Goal: Task Accomplishment & Management: Use online tool/utility

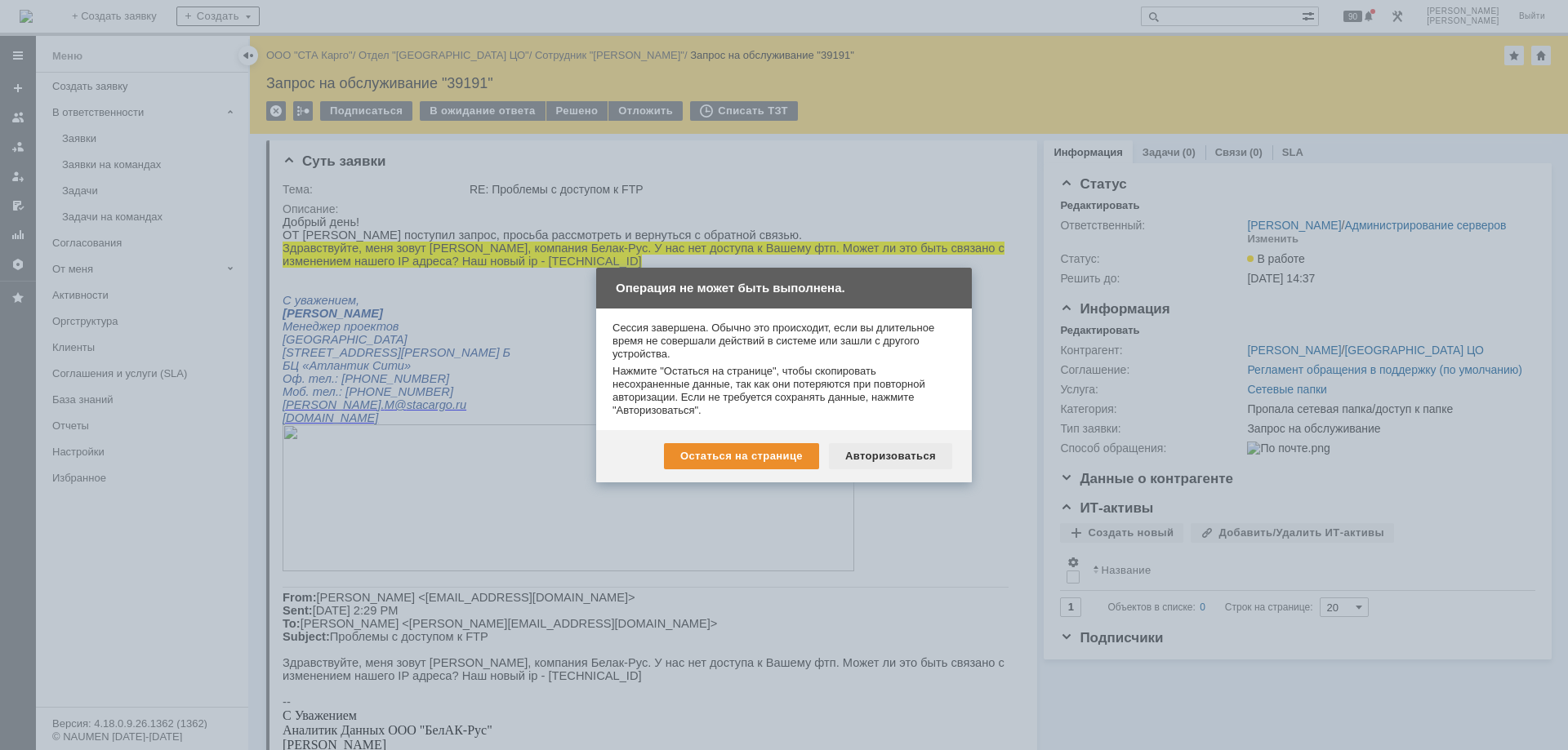
click at [894, 463] on div "Авторизоваться" at bounding box center [891, 456] width 123 height 26
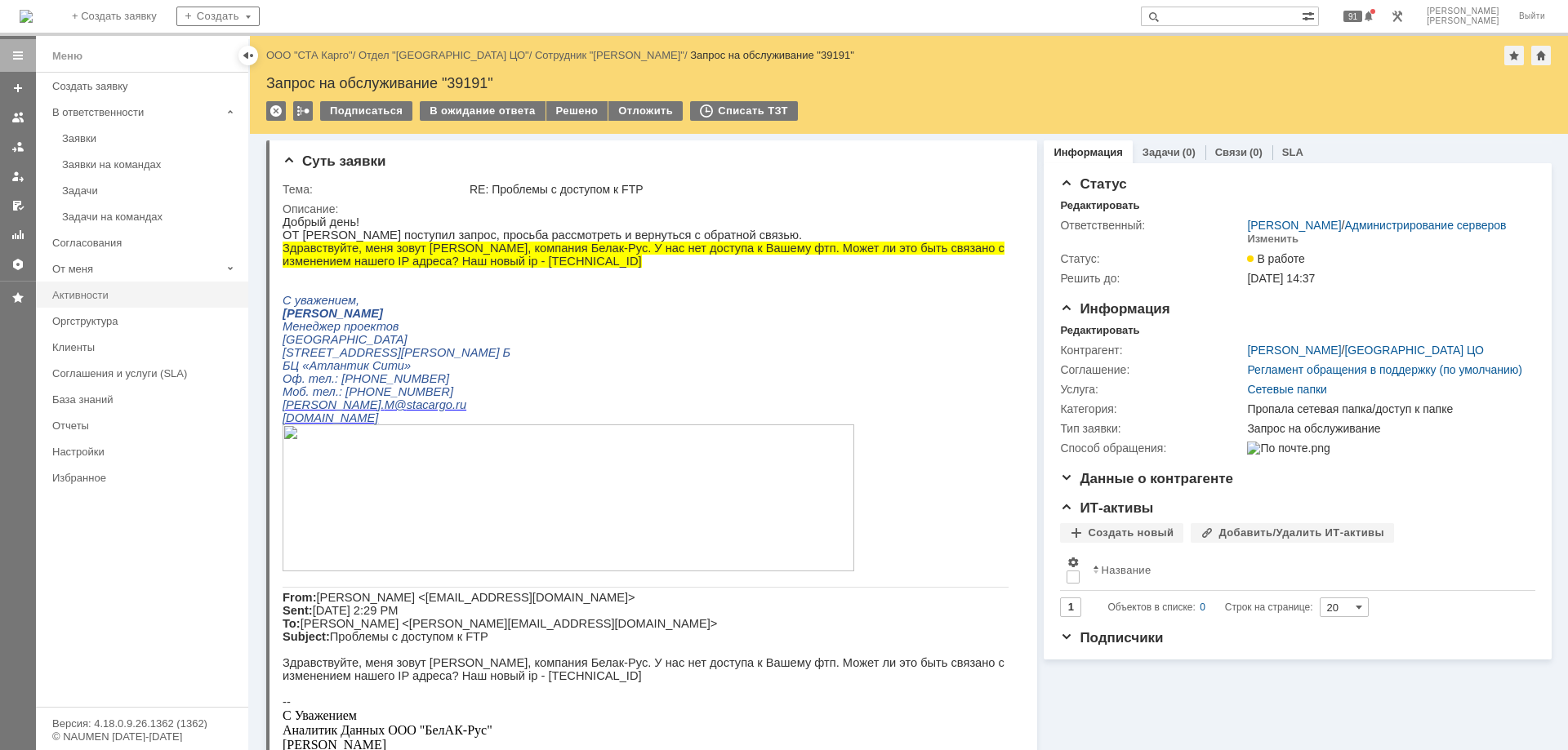
click at [98, 299] on div "Активности" at bounding box center [145, 295] width 186 height 12
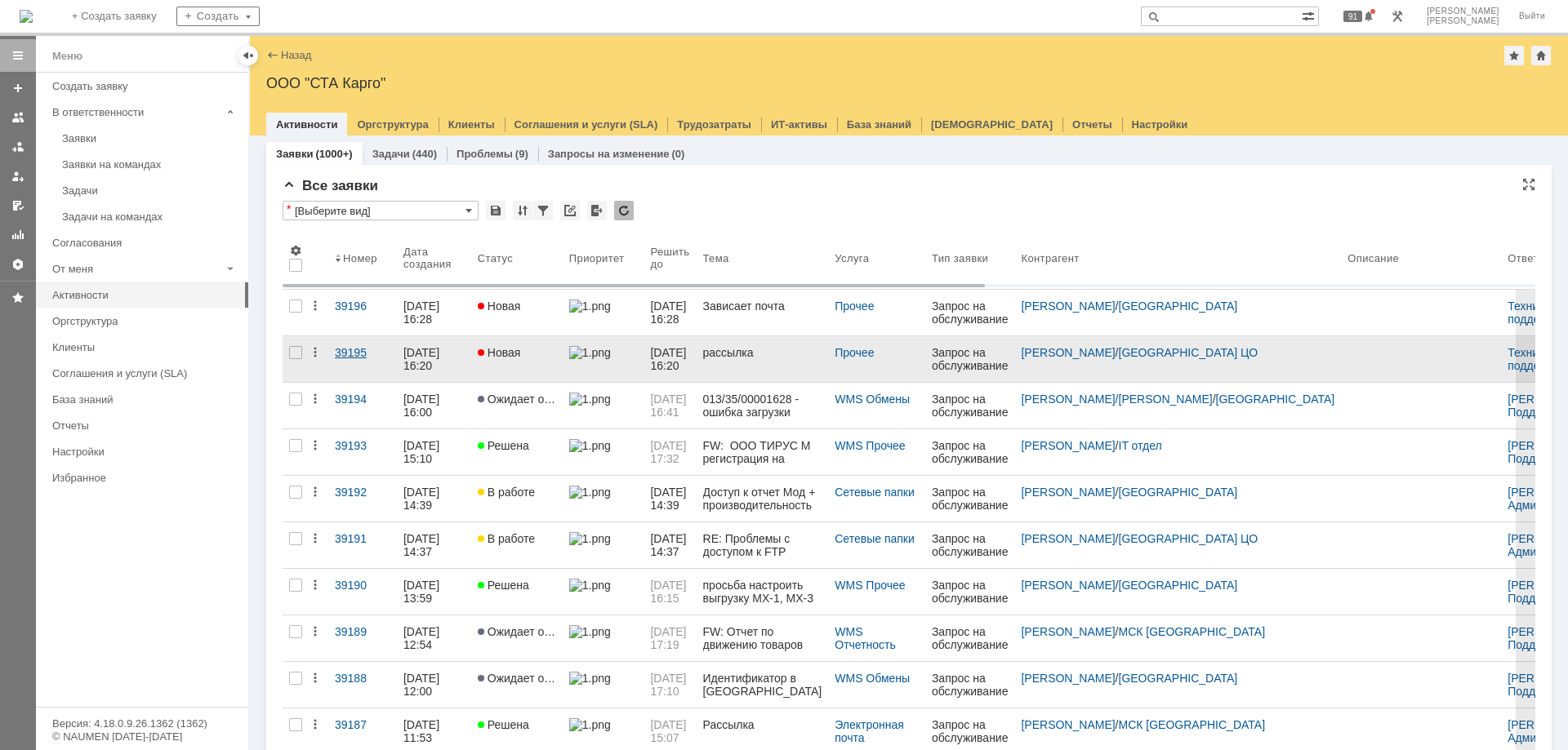
click at [348, 351] on div "39195" at bounding box center [363, 352] width 56 height 13
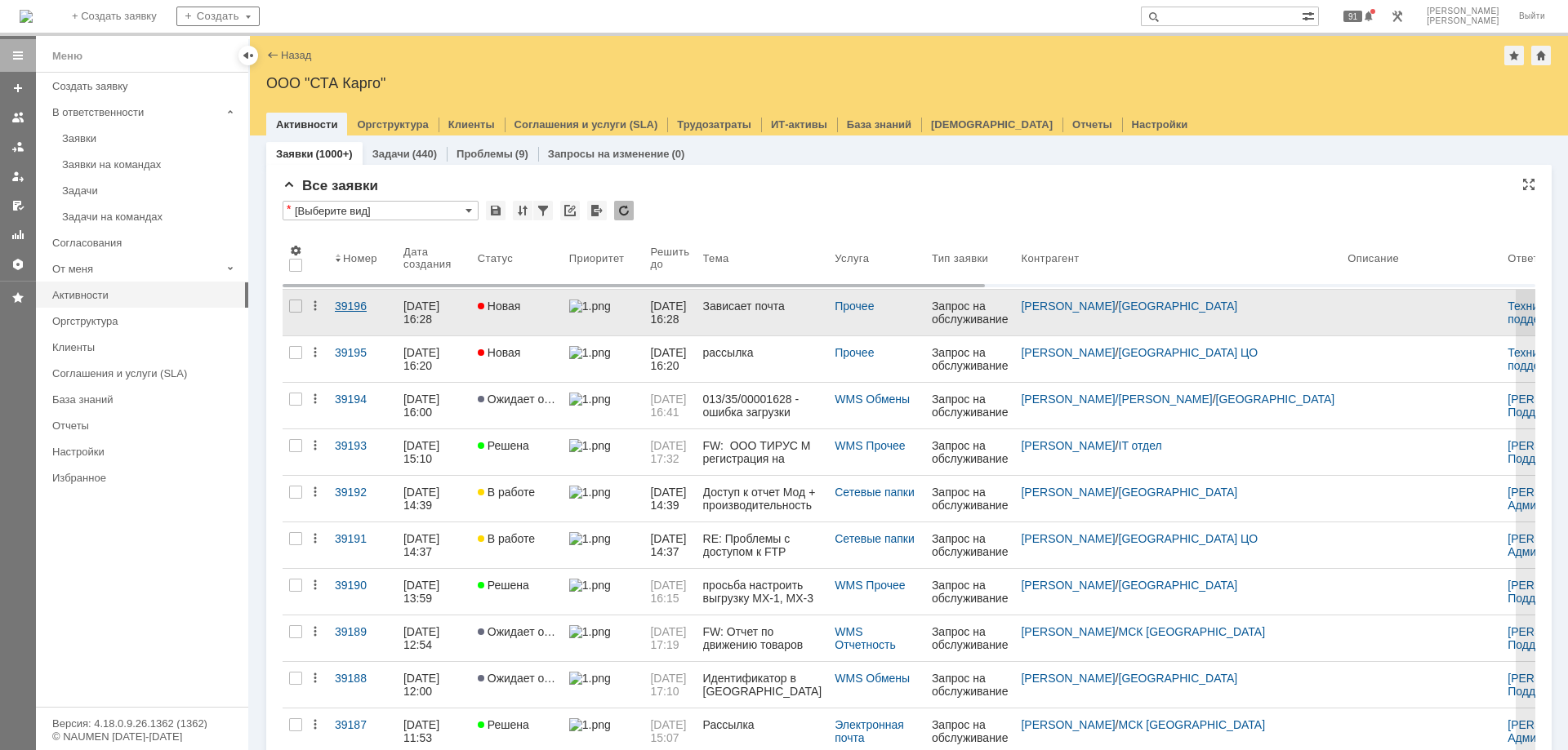
click at [352, 304] on div "39196" at bounding box center [363, 307] width 56 height 13
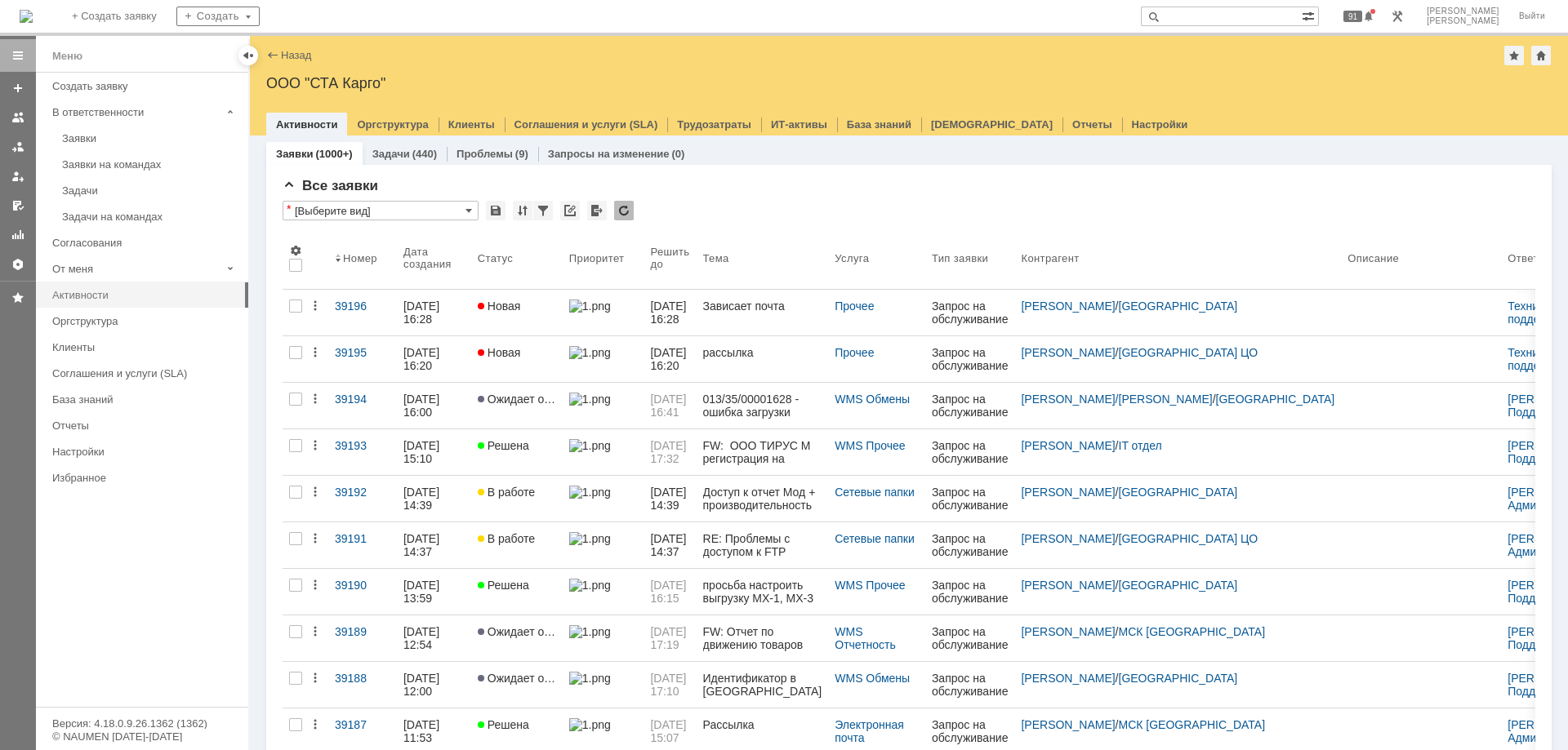
click at [128, 297] on div "Активности" at bounding box center [145, 295] width 186 height 12
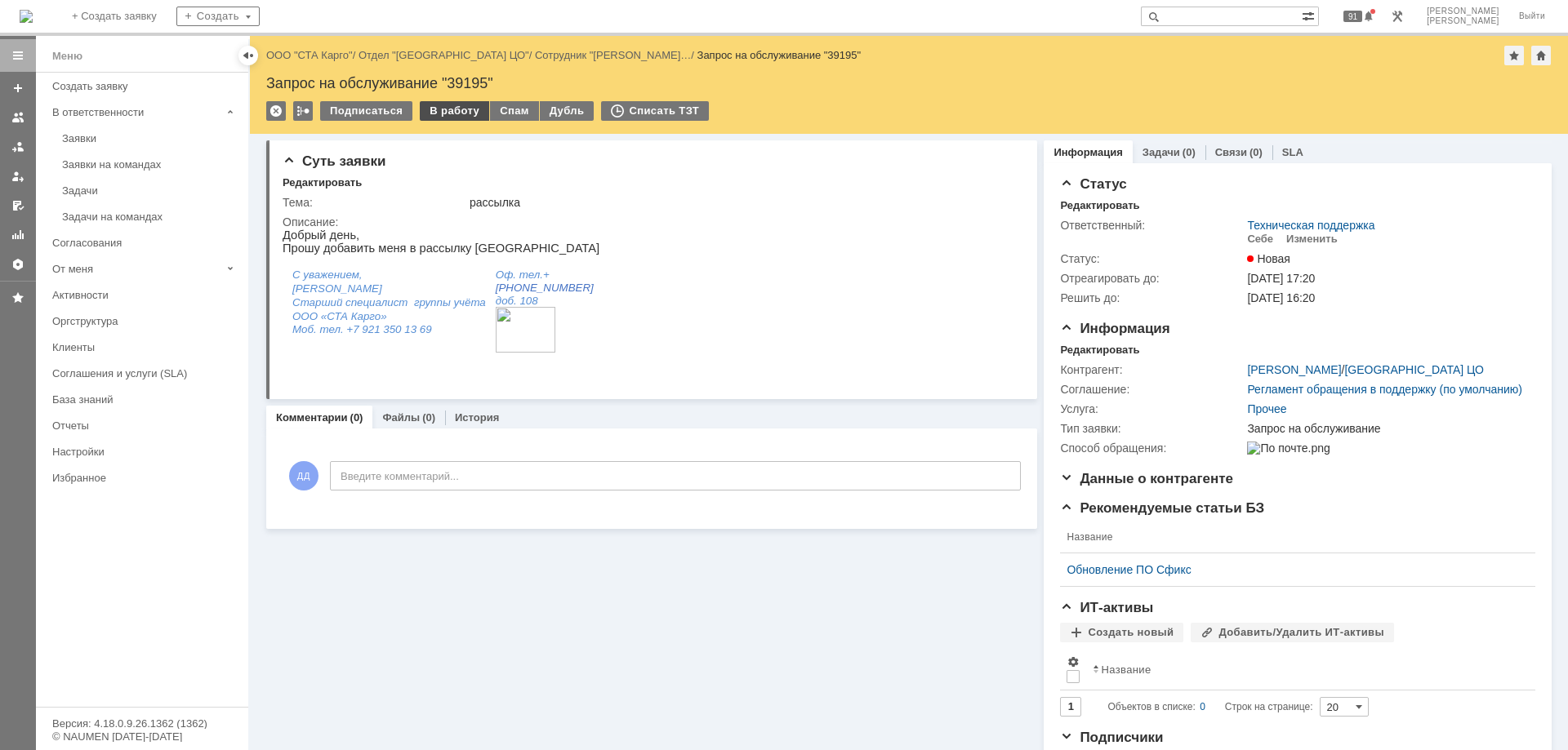
click at [431, 116] on div "В работу" at bounding box center [454, 111] width 69 height 20
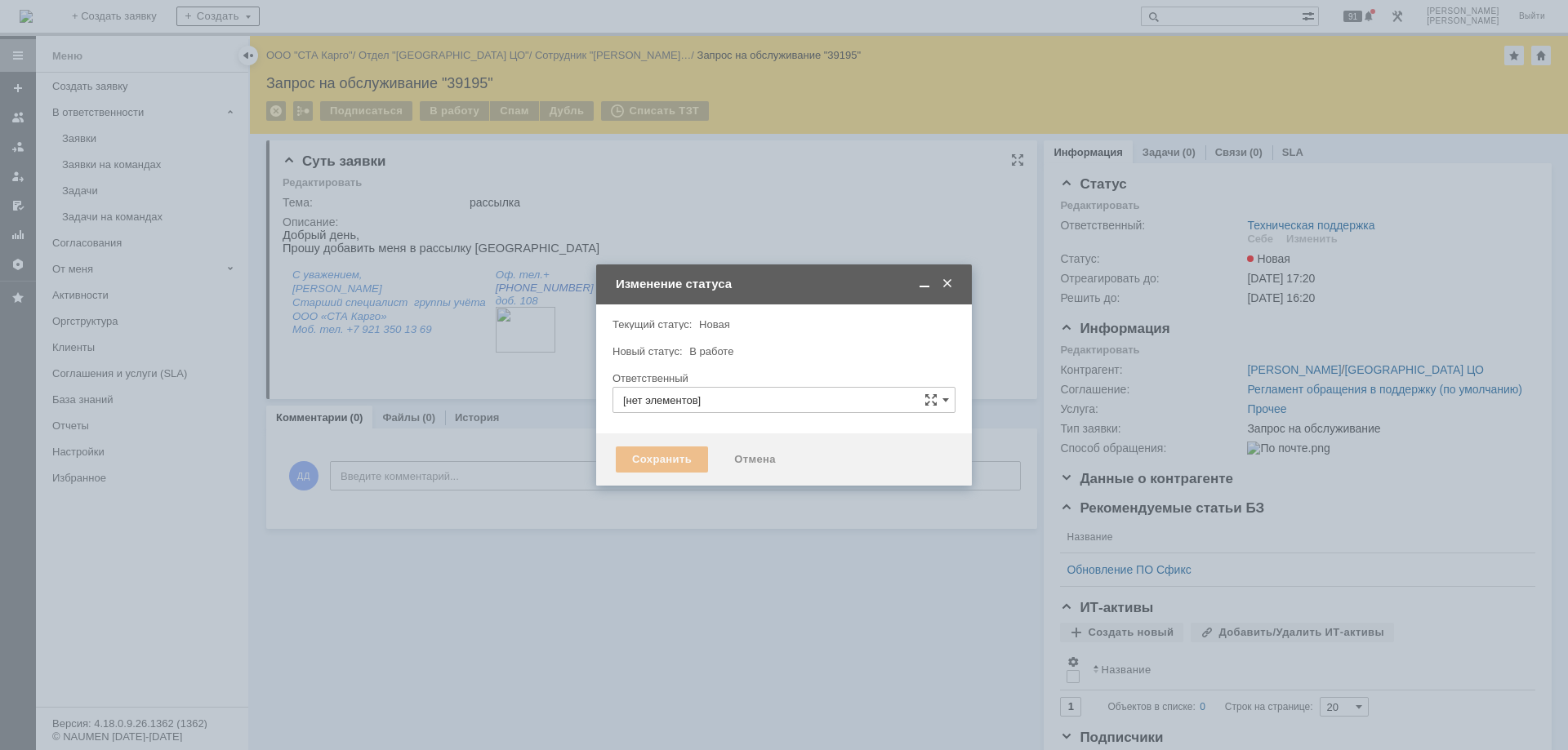
type input "Техническая поддержка"
type input "[PERSON_NAME]"
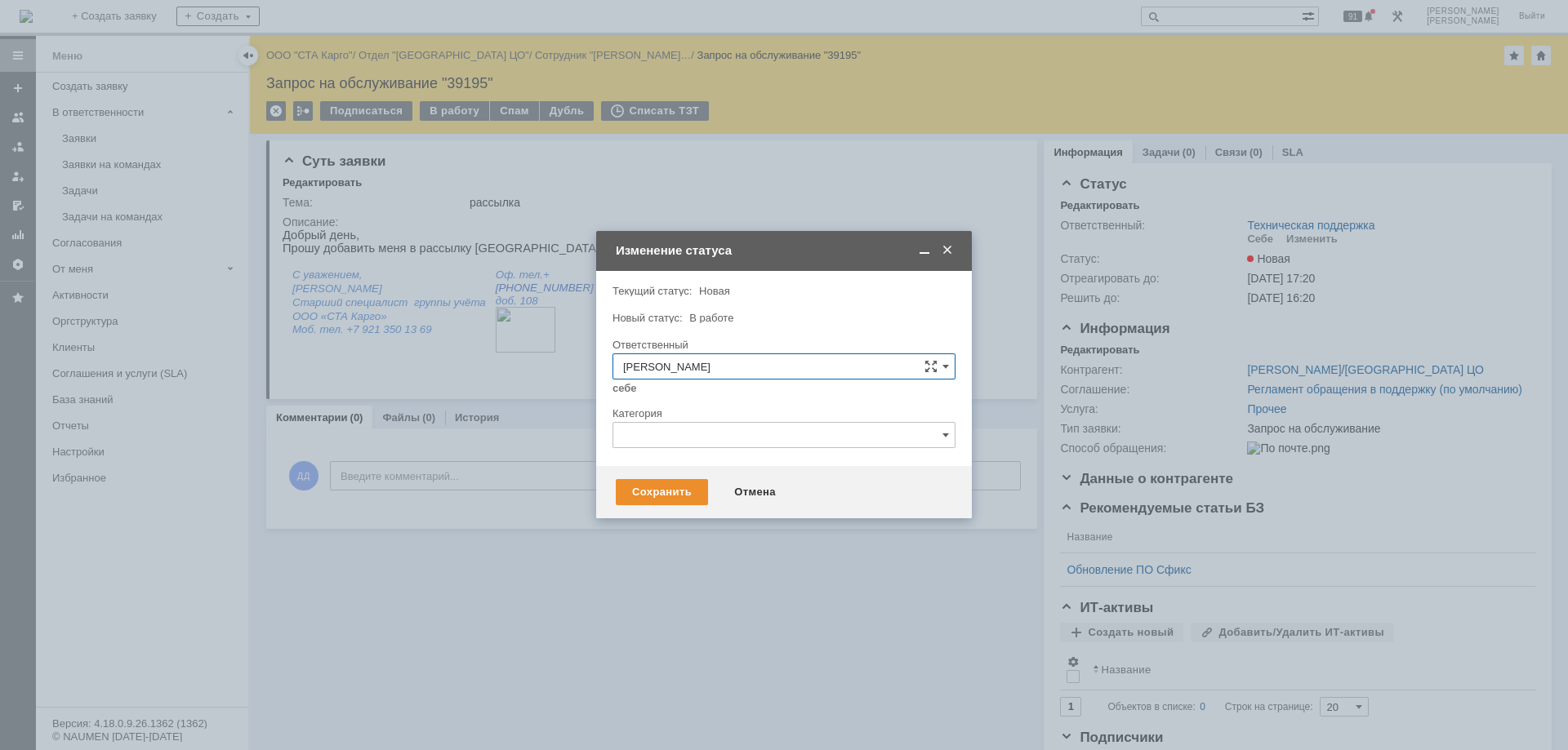
click at [679, 436] on input "text" at bounding box center [784, 435] width 343 height 26
click at [721, 518] on div "Группы Рассылки" at bounding box center [784, 524] width 342 height 26
click at [641, 498] on div "Сохранить" at bounding box center [662, 492] width 93 height 26
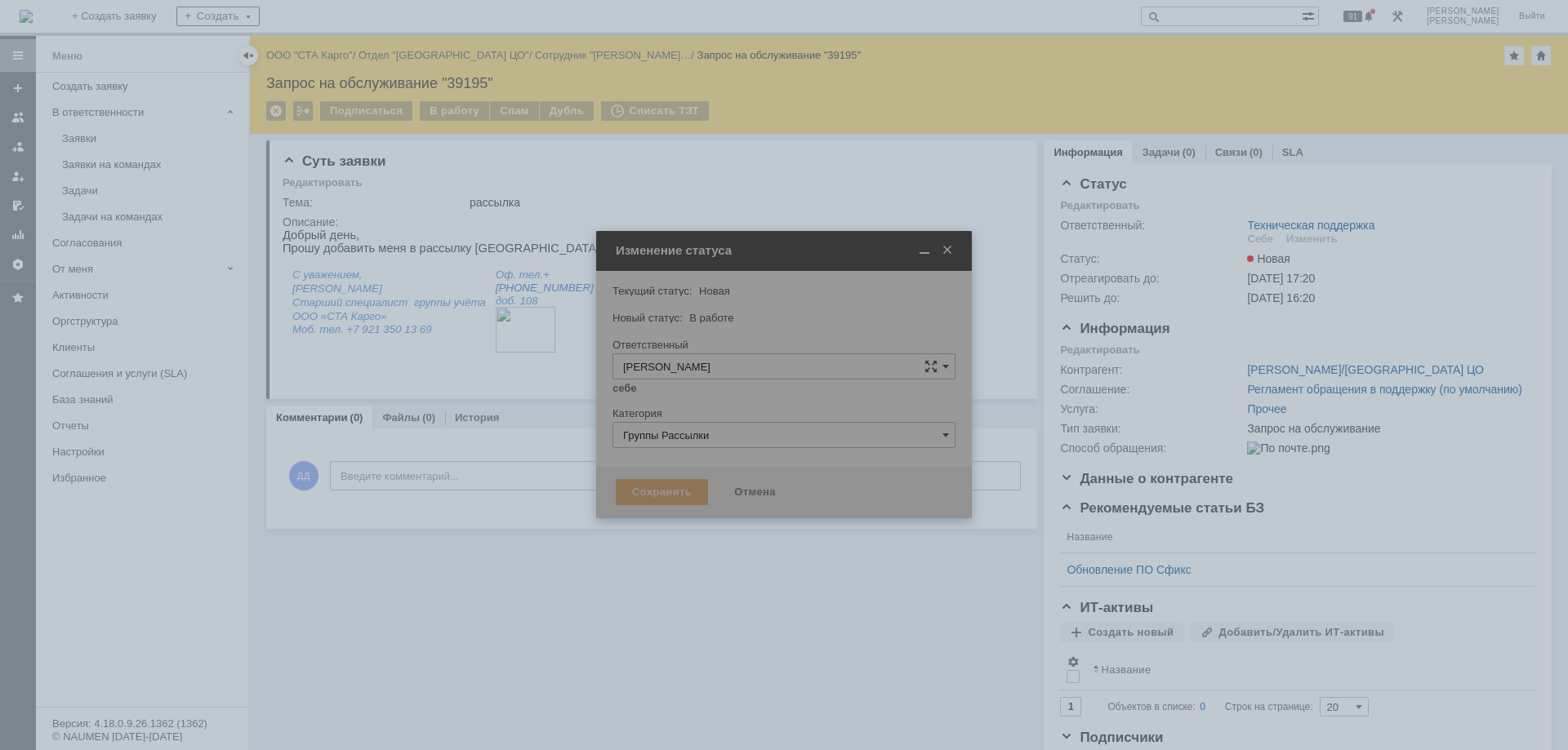
type input "Группы Рассылки"
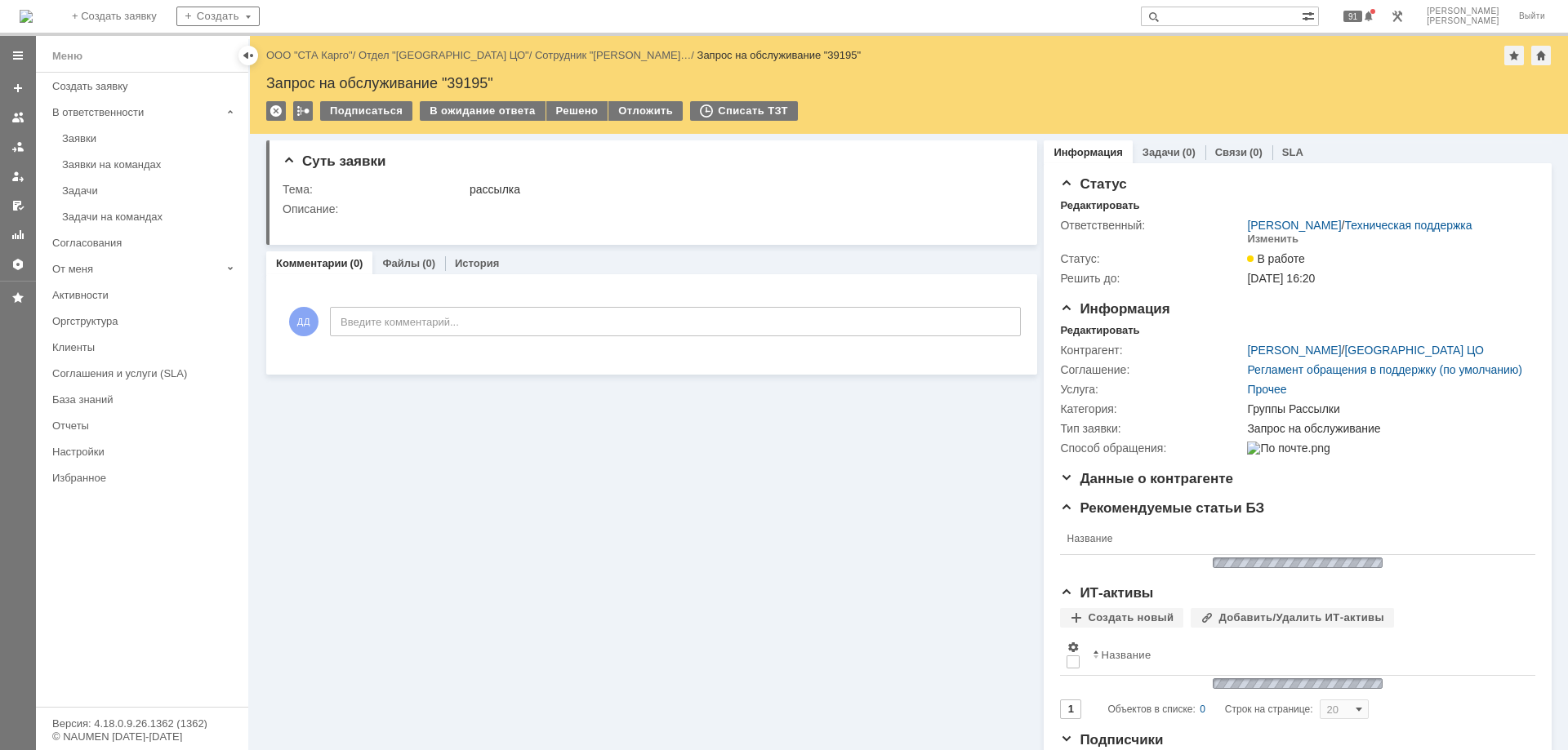
scroll to position [0, 0]
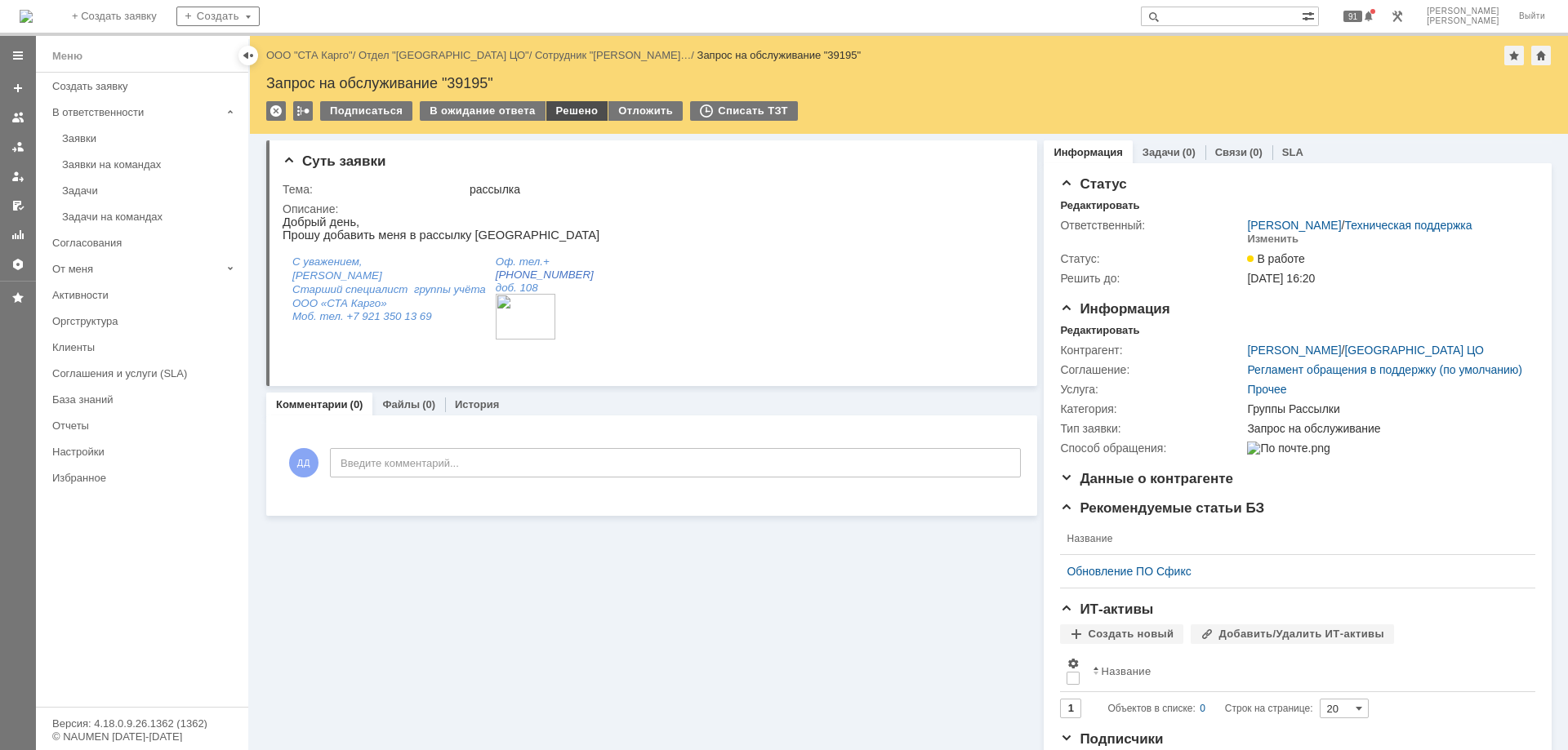
click at [569, 120] on div "Решено" at bounding box center [577, 111] width 62 height 20
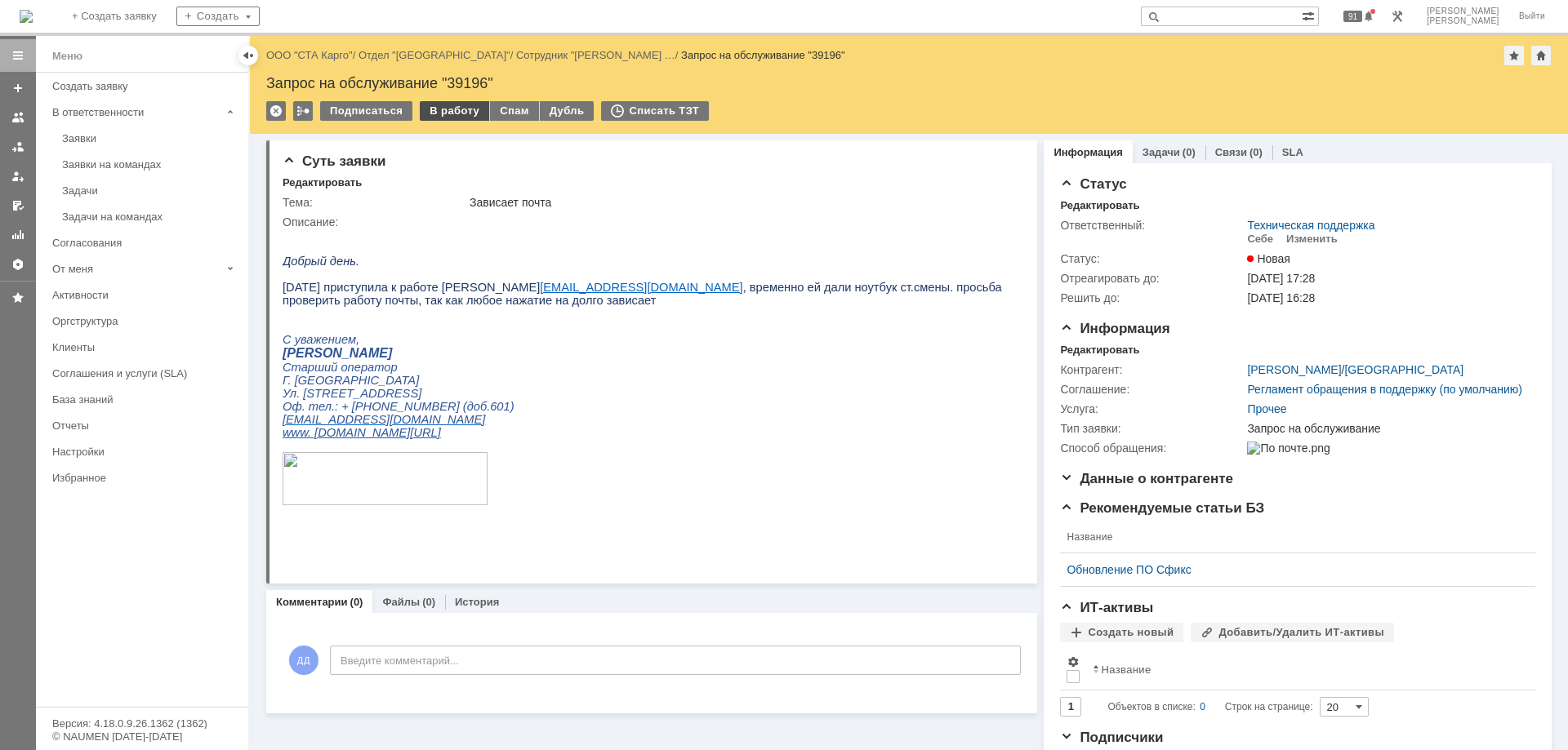
click at [452, 115] on div "В работу" at bounding box center [454, 111] width 69 height 20
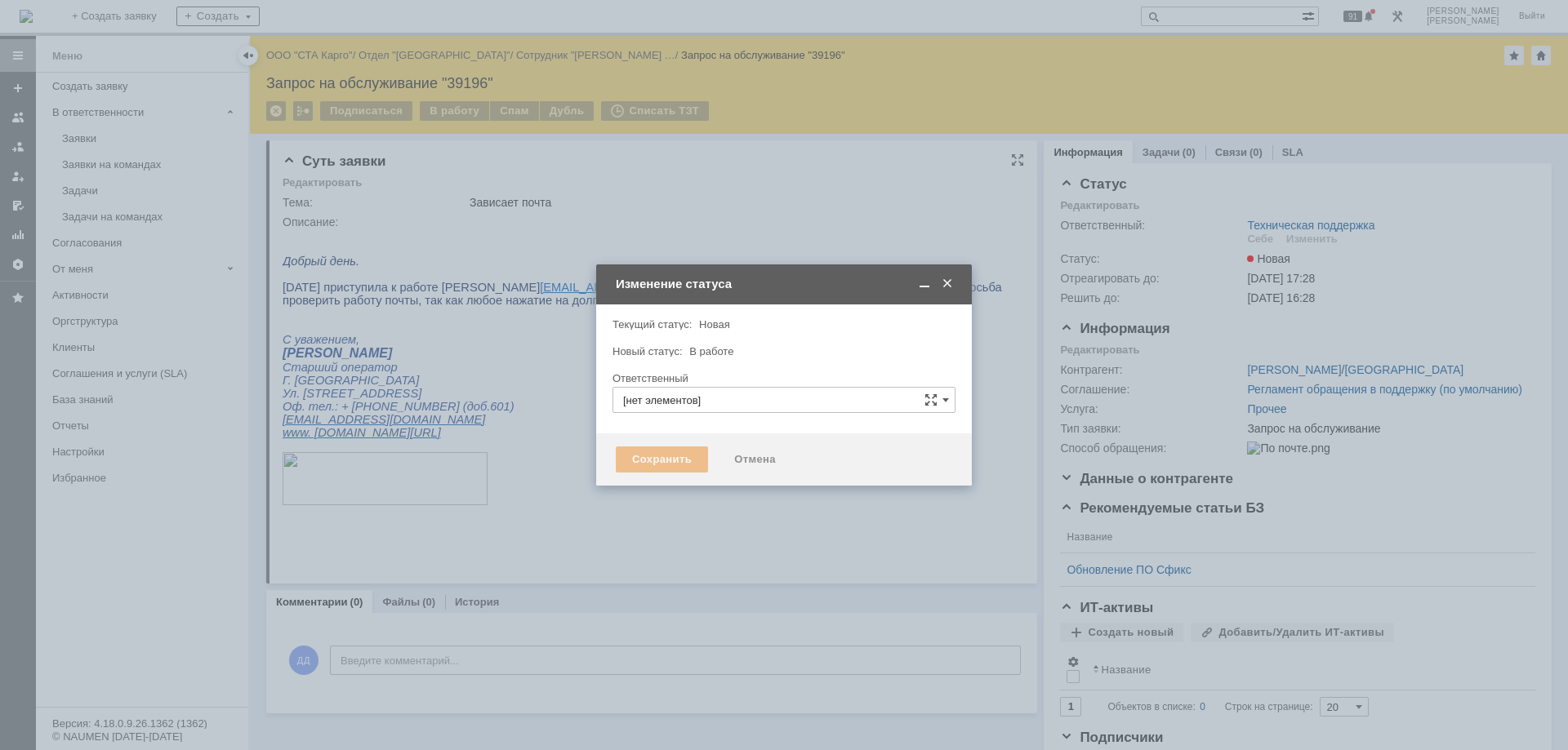
type input "Техническая поддержка"
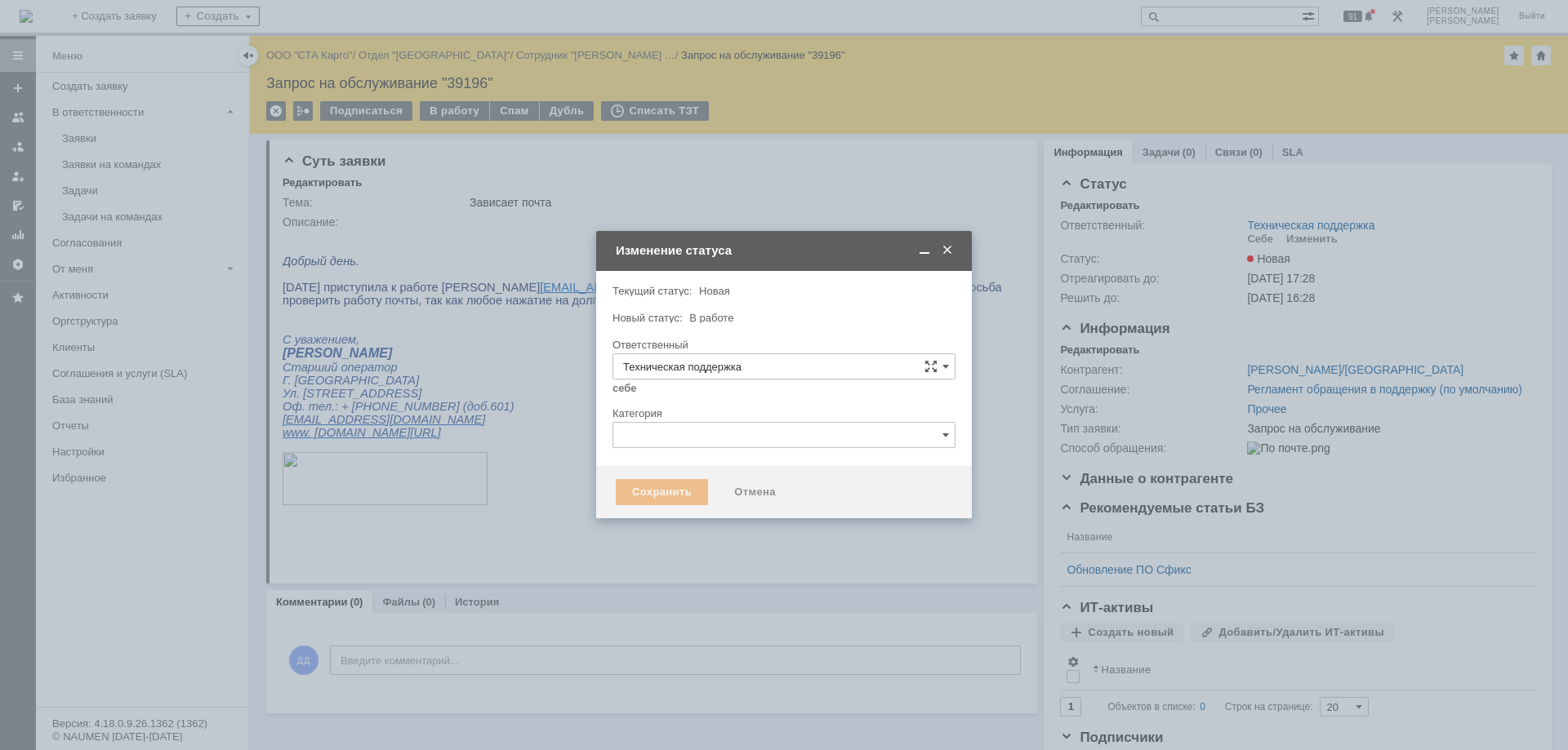
type input "[PERSON_NAME]"
click at [654, 432] on input "text" at bounding box center [784, 435] width 343 height 26
click at [745, 586] on div "Ошибка ПО" at bounding box center [784, 578] width 342 height 26
click at [673, 482] on div "Сохранить" at bounding box center [662, 492] width 93 height 26
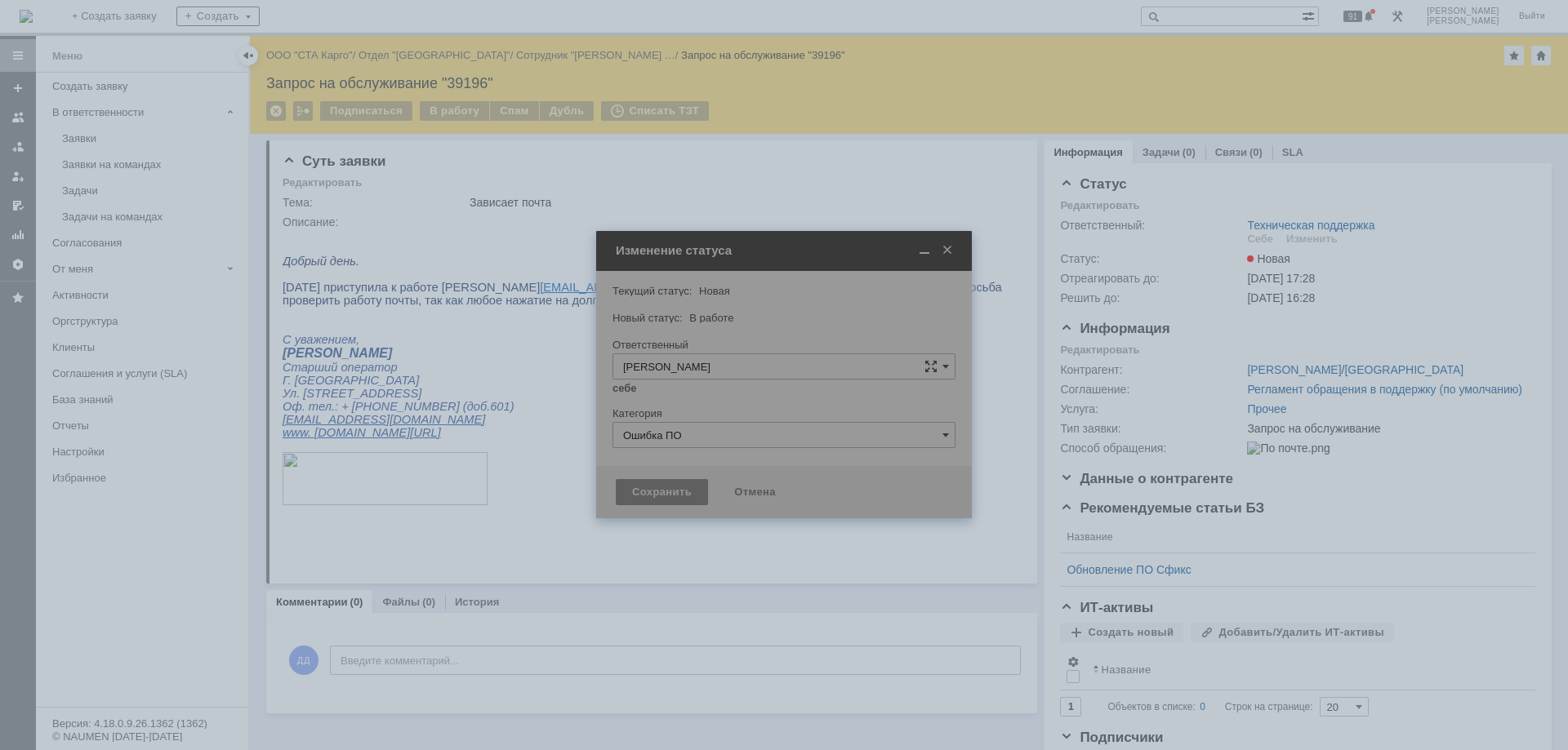
type input "Ошибка ПО"
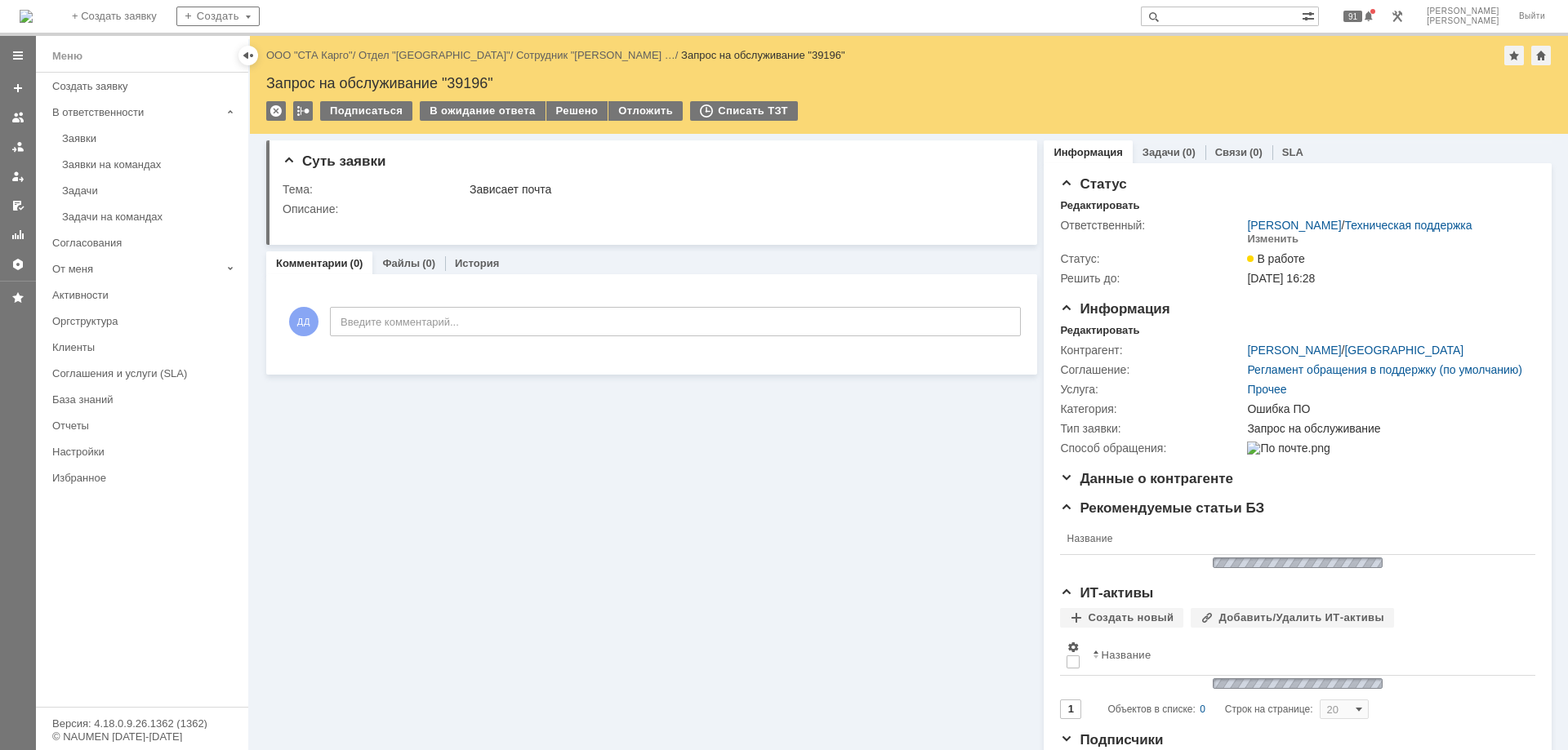
scroll to position [0, 0]
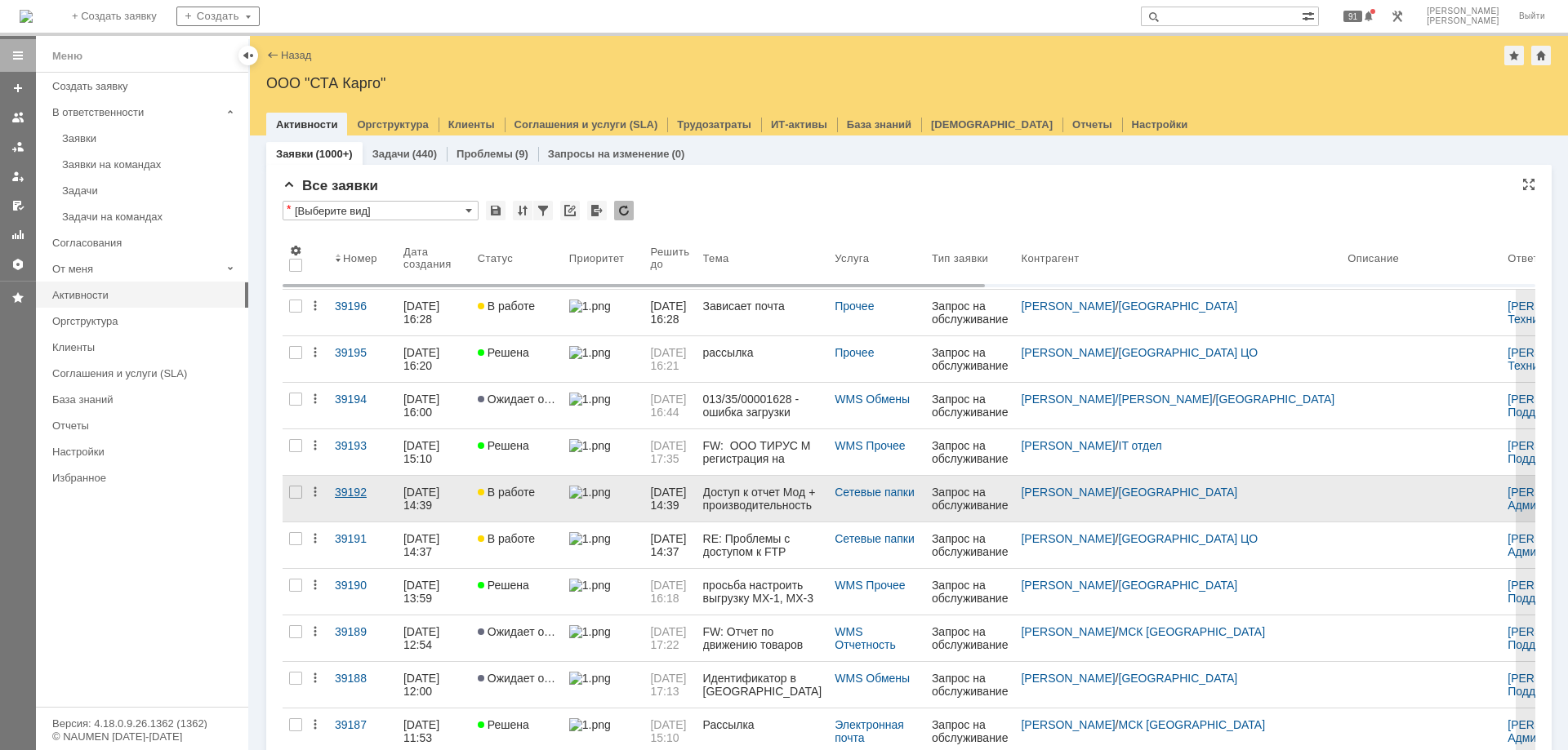
click at [343, 488] on div "39192" at bounding box center [363, 492] width 56 height 13
click at [356, 491] on div "39192" at bounding box center [363, 492] width 56 height 13
